Goal: Task Accomplishment & Management: Complete application form

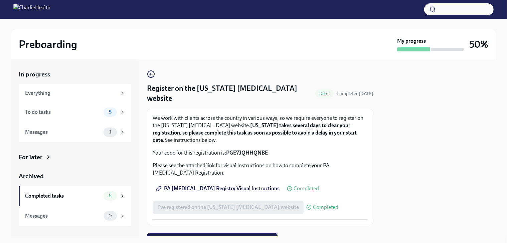
click at [426, 177] on div at bounding box center [439, 147] width 115 height 177
click at [217, 237] on span "Next task : Provide documents for your I9 verification" at bounding box center [212, 240] width 121 height 7
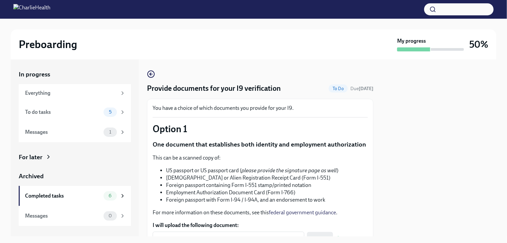
click at [241, 143] on p "One document that establishes both identity and employment authorization" at bounding box center [260, 144] width 215 height 9
click at [174, 31] on div "Preboarding My progress 50%" at bounding box center [254, 44] width 486 height 30
click at [115, 108] on div "5" at bounding box center [110, 112] width 13 height 9
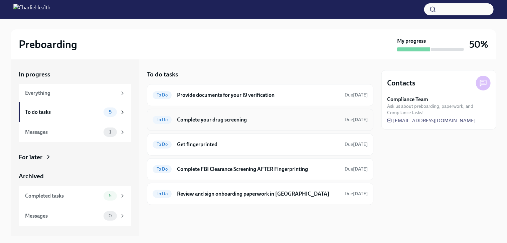
click at [228, 120] on h6 "Complete your drug screening" at bounding box center [258, 119] width 162 height 7
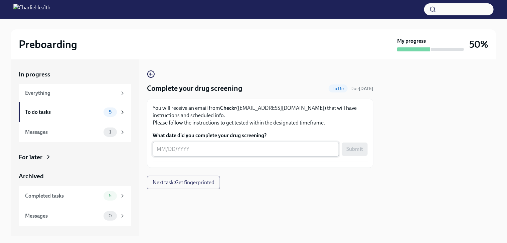
click at [186, 148] on textarea "What date did you complete your drug screening?" at bounding box center [246, 149] width 178 height 8
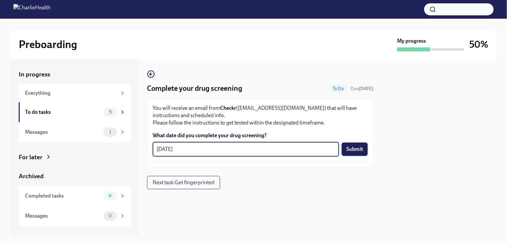
type textarea "[DATE]"
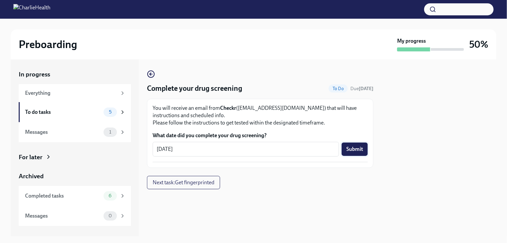
click at [347, 153] on button "Submit" at bounding box center [355, 149] width 26 height 13
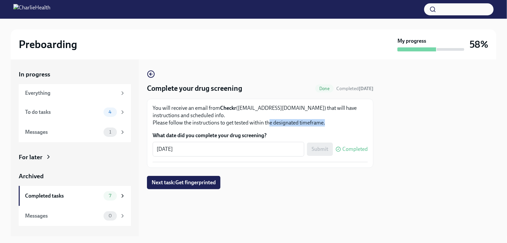
drag, startPoint x: 344, startPoint y: 128, endPoint x: 158, endPoint y: 97, distance: 188.0
click at [158, 97] on div "Complete your drug screening Done Completed [DATE] You will receive an email fr…" at bounding box center [260, 119] width 227 height 98
drag, startPoint x: 158, startPoint y: 97, endPoint x: 225, endPoint y: 61, distance: 76.0
click at [225, 61] on div "Complete your drug screening Done Completed [DATE] You will receive an email fr…" at bounding box center [260, 147] width 227 height 177
